Goal: Complete application form: Complete application form

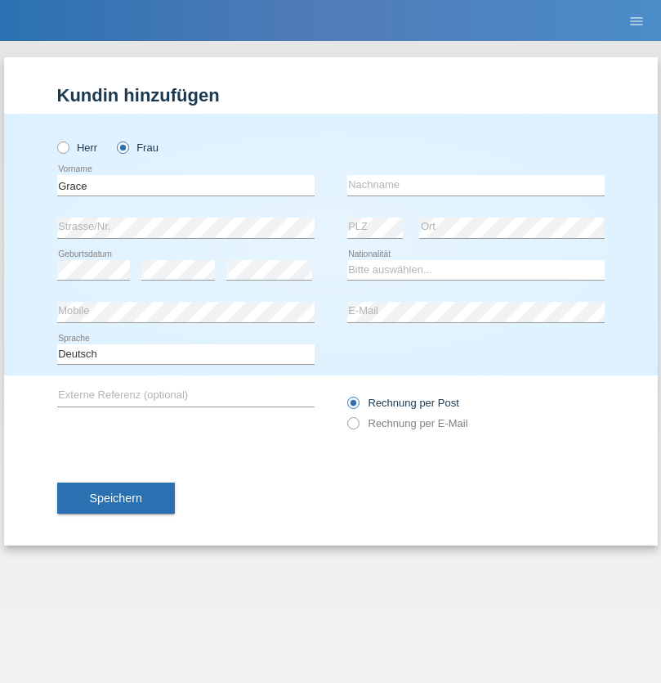
type input "Grace"
click at [476, 185] on input "text" at bounding box center [476, 185] width 258 height 20
type input "Monnet"
select select "CH"
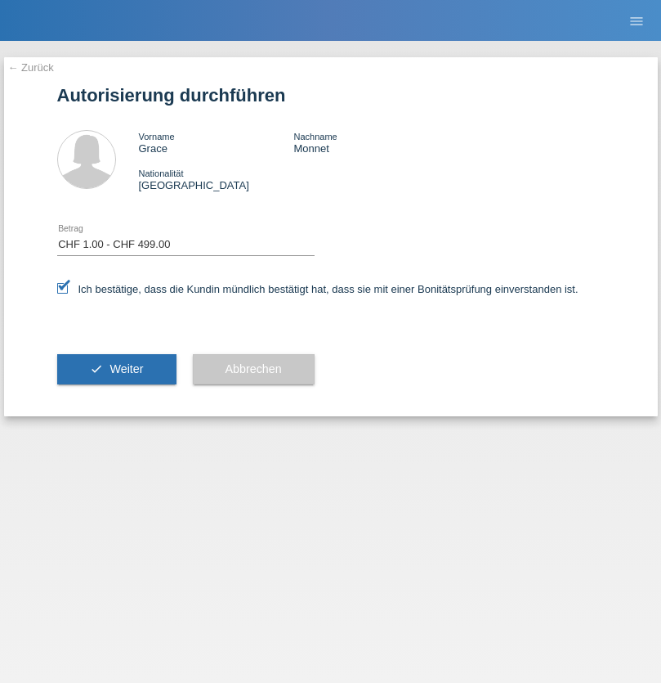
select select "1"
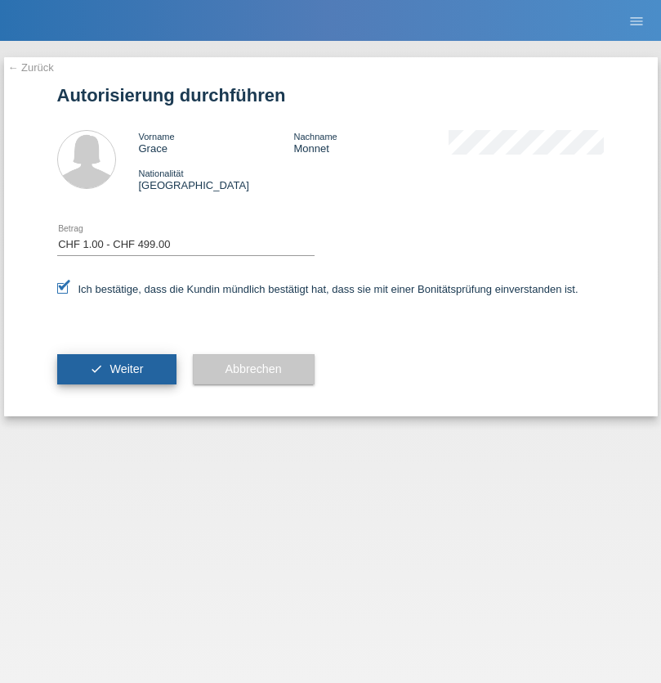
click at [116, 369] on span "Weiter" at bounding box center [127, 368] width 34 height 13
